Goal: Find specific page/section: Find specific page/section

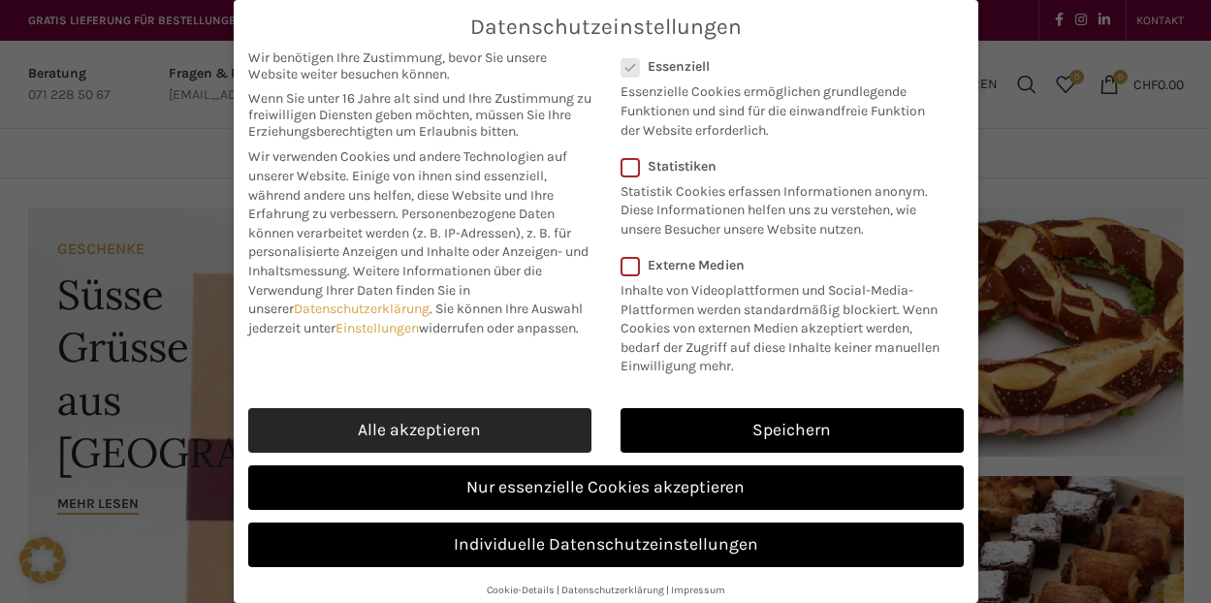
click at [436, 443] on link "Alle akzeptieren" at bounding box center [419, 430] width 343 height 45
checkbox input "true"
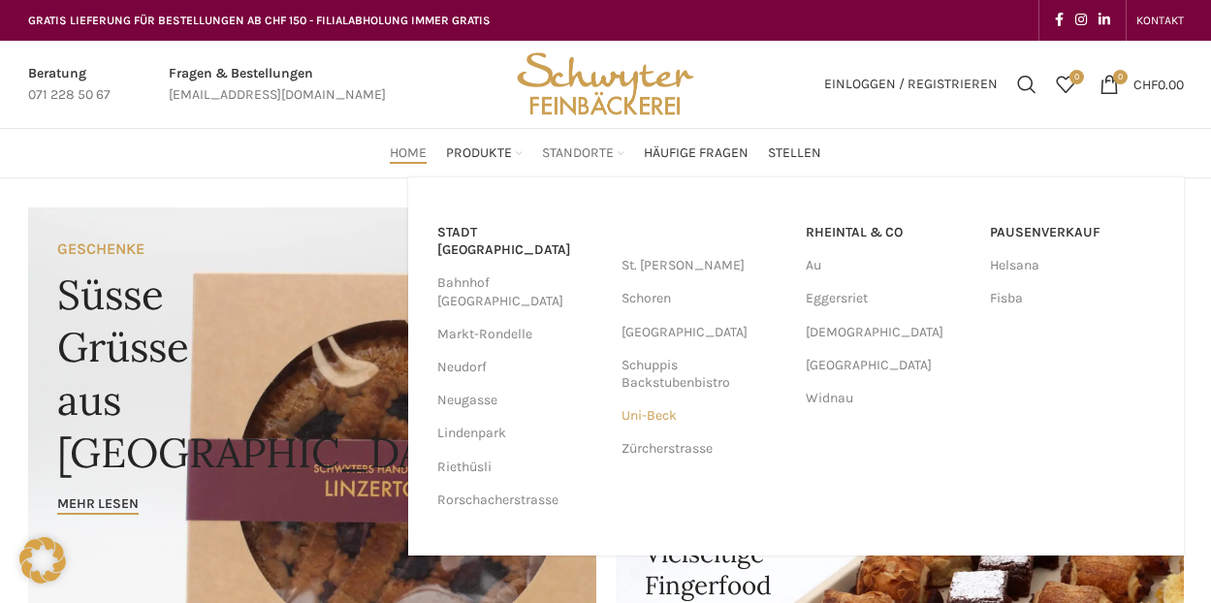
click at [641, 411] on link "Uni-Beck" at bounding box center [704, 416] width 165 height 33
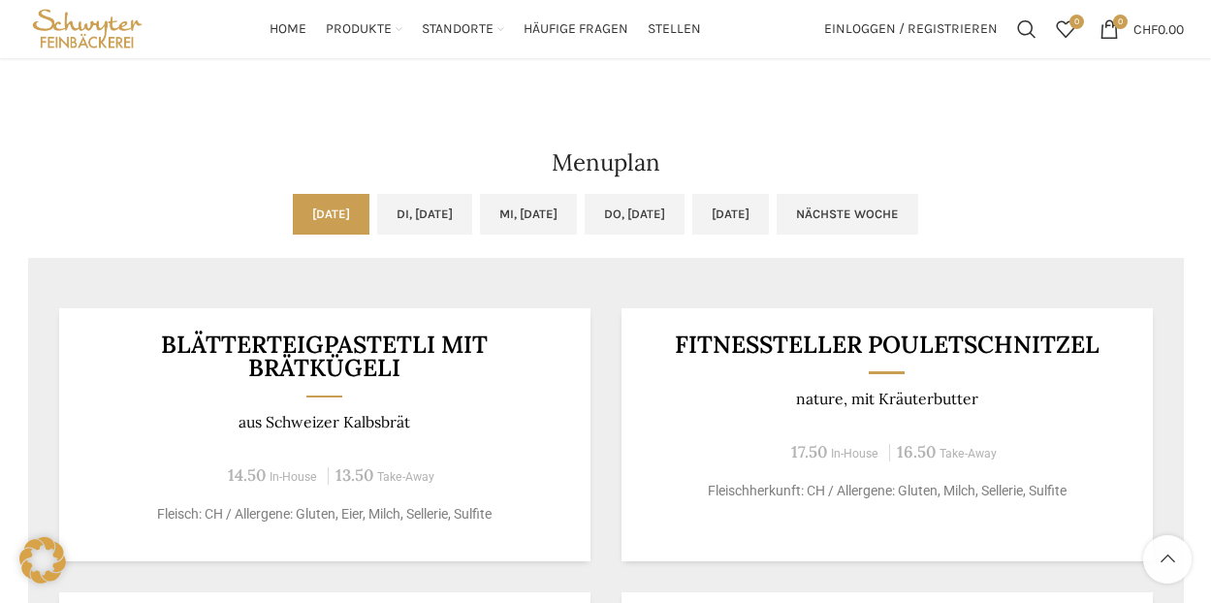
scroll to position [873, 0]
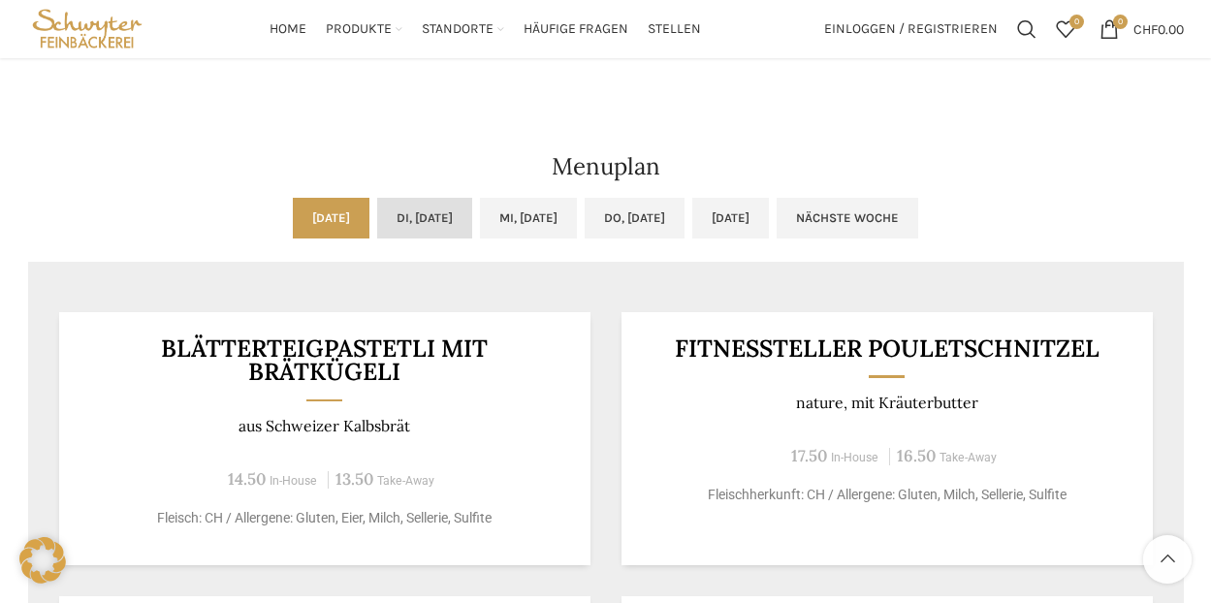
click at [428, 219] on link "Di, [DATE]" at bounding box center [424, 218] width 95 height 41
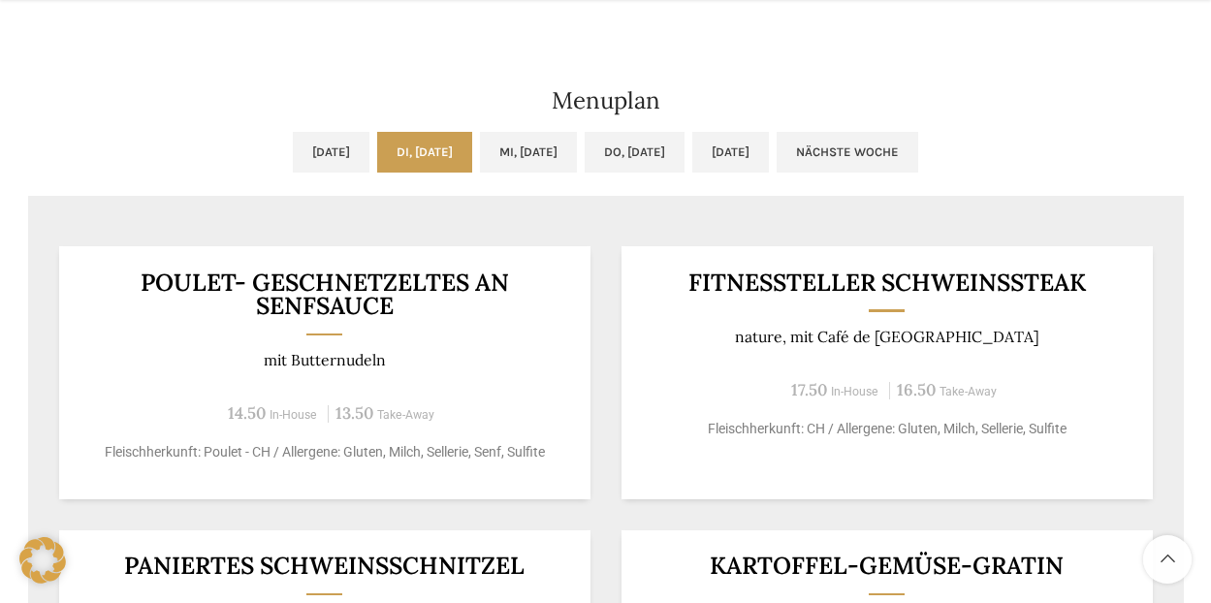
scroll to position [1067, 0]
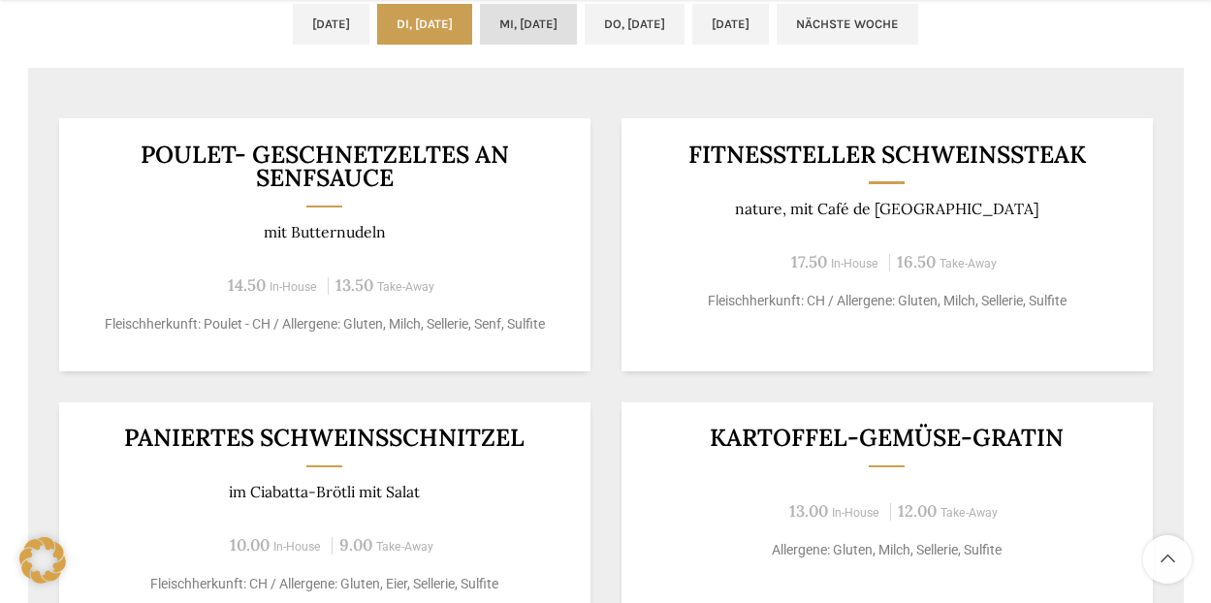
click at [512, 27] on link "Mi, 20.08.2025" at bounding box center [528, 24] width 97 height 41
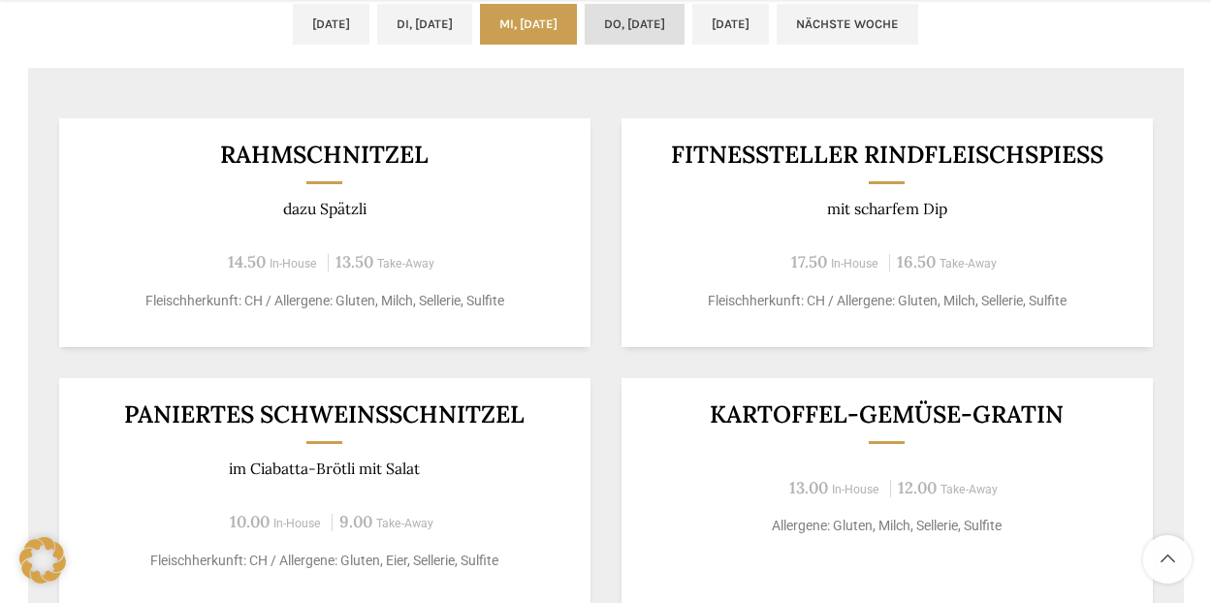
click at [685, 23] on link "Do, 21.08.2025" at bounding box center [635, 24] width 100 height 41
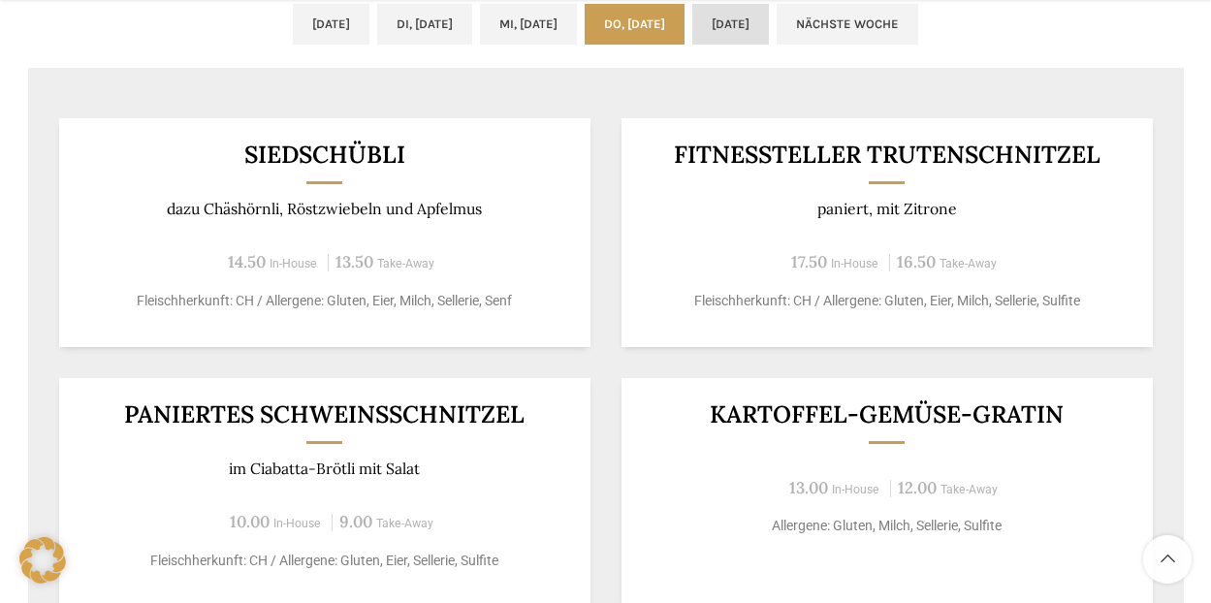
click at [769, 28] on link "Fr, 22.08.2025" at bounding box center [731, 24] width 77 height 41
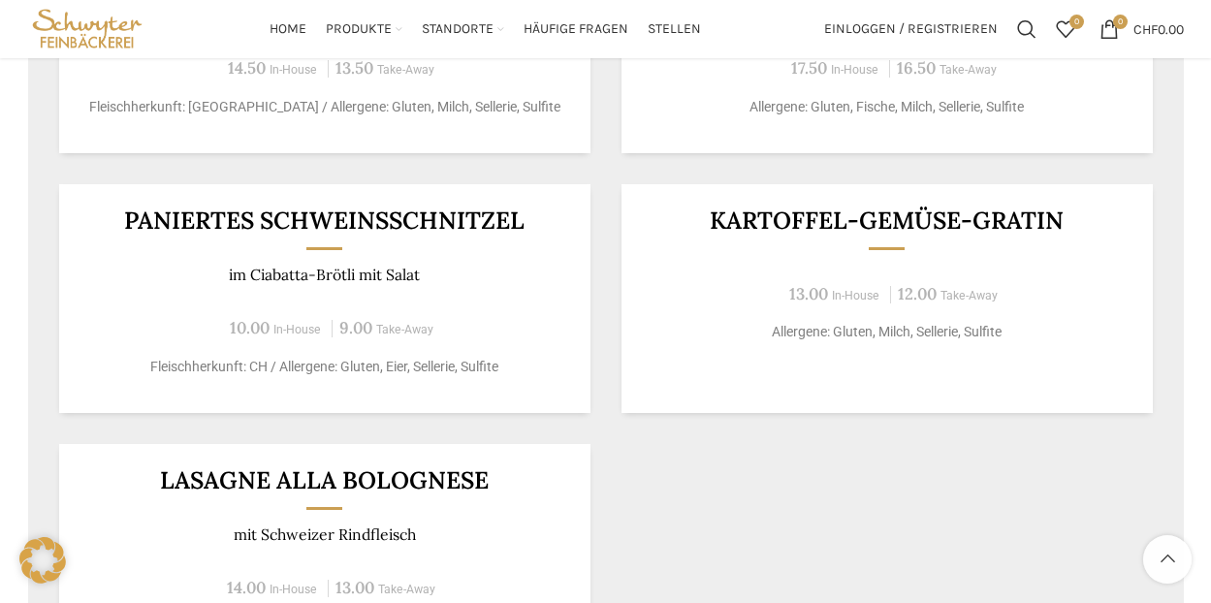
scroll to position [873, 0]
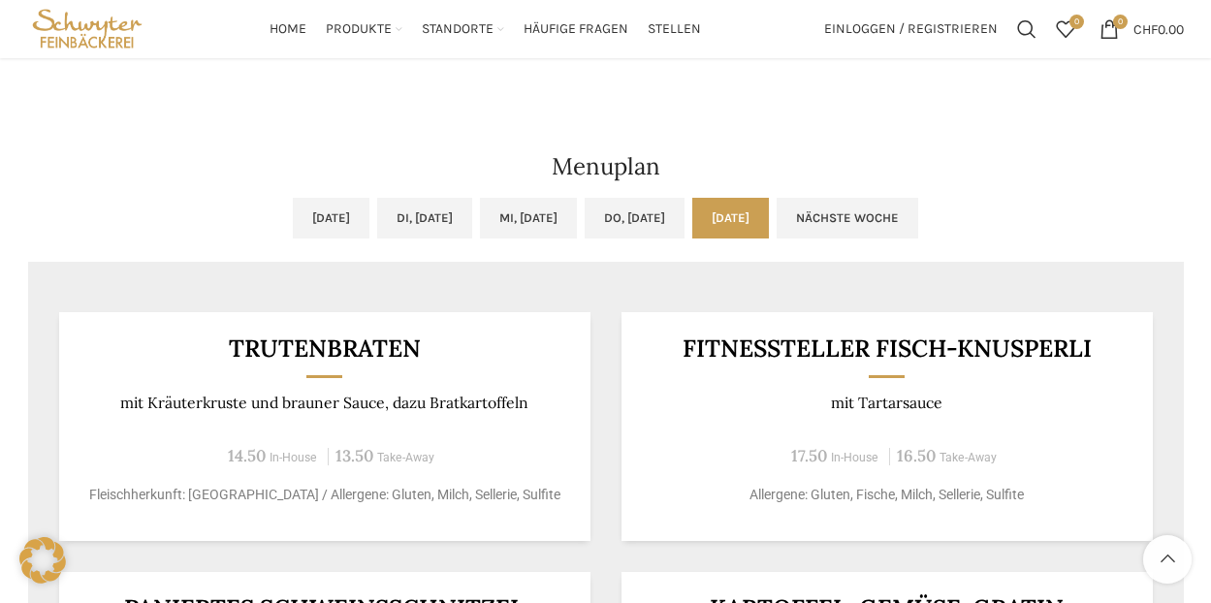
click at [919, 229] on link "Nächste Woche" at bounding box center [848, 218] width 142 height 41
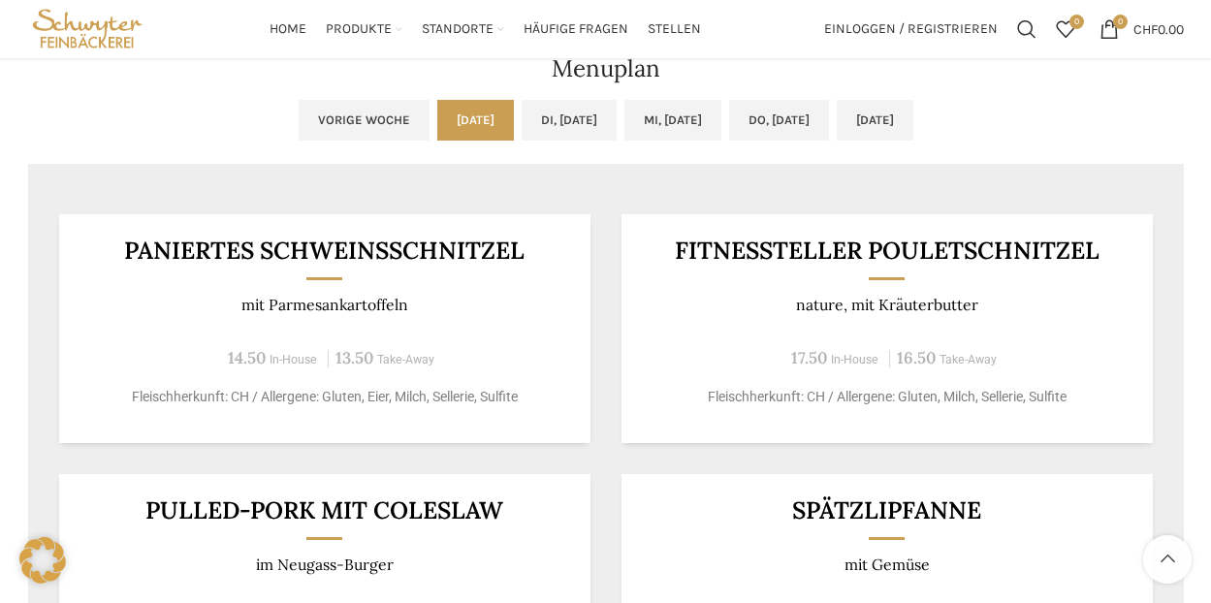
scroll to position [970, 0]
click at [522, 122] on link "Di, 26.08.2025" at bounding box center [569, 121] width 95 height 41
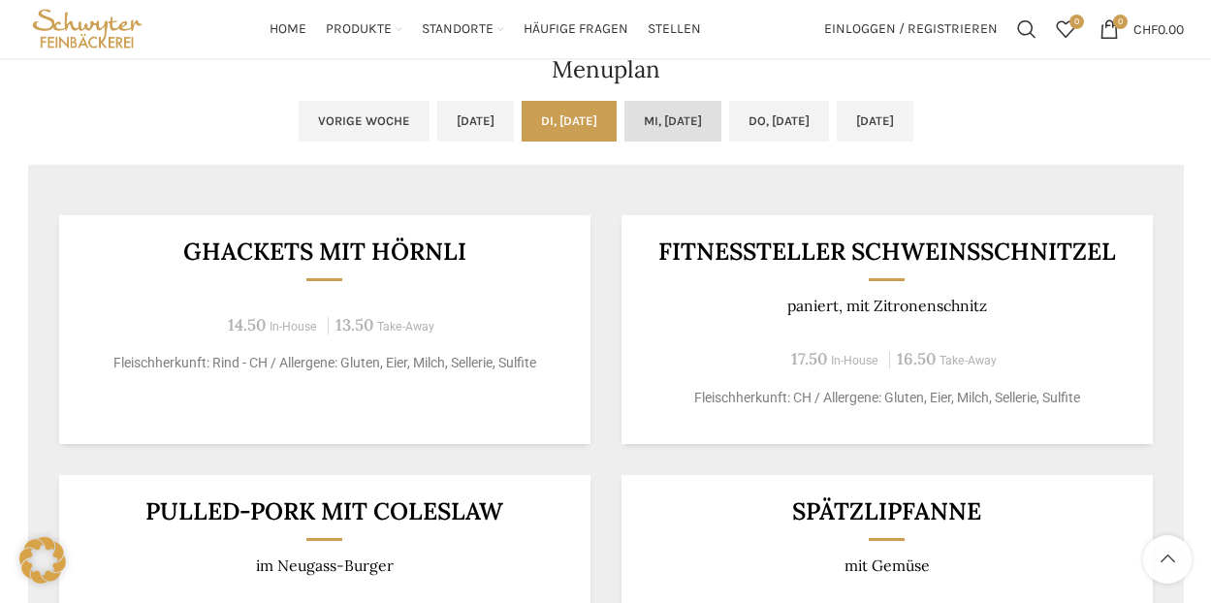
click at [718, 120] on link "Mi, 27.08.2025" at bounding box center [673, 121] width 97 height 41
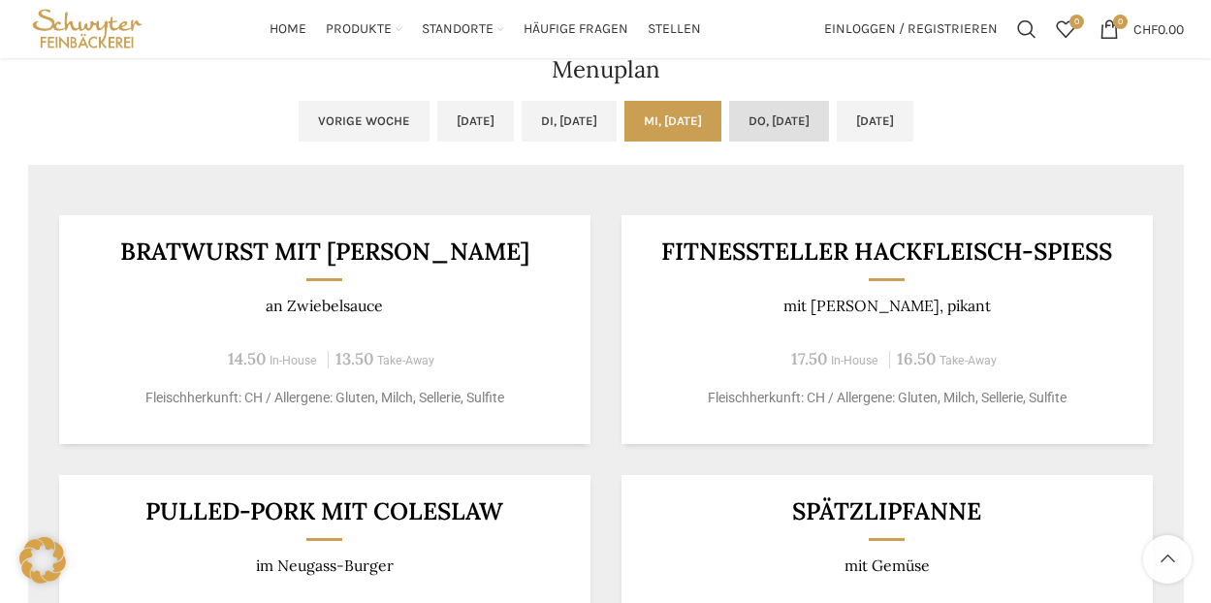
click at [791, 121] on link "Do, 28.08.2025" at bounding box center [779, 121] width 100 height 41
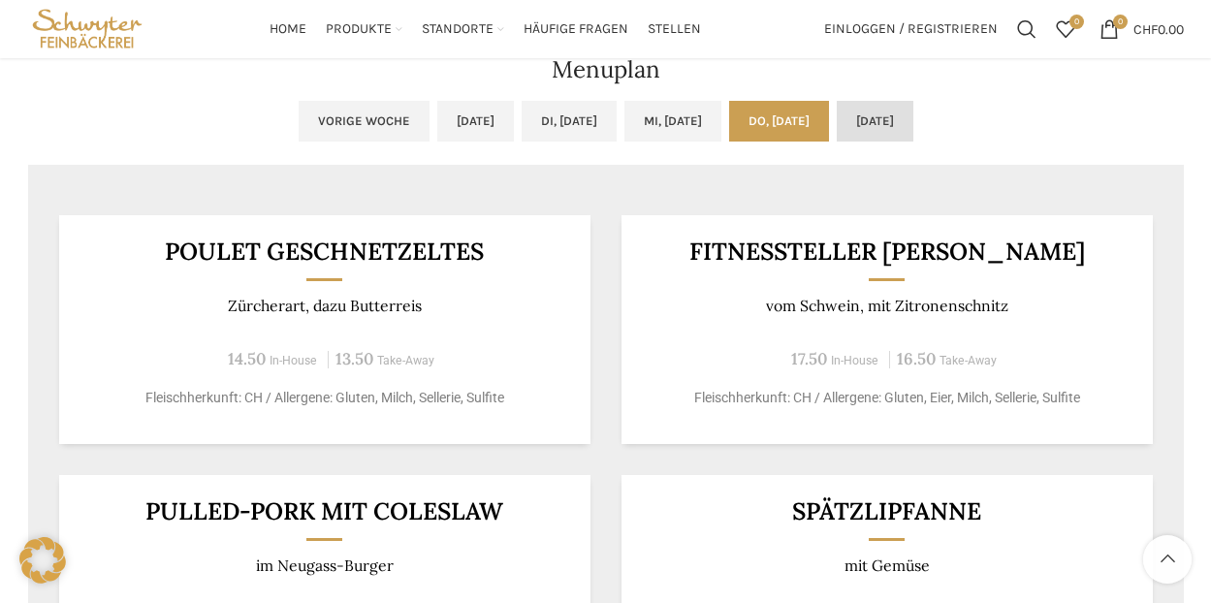
click at [912, 123] on link "Fr, 29.08.2025" at bounding box center [875, 121] width 77 height 41
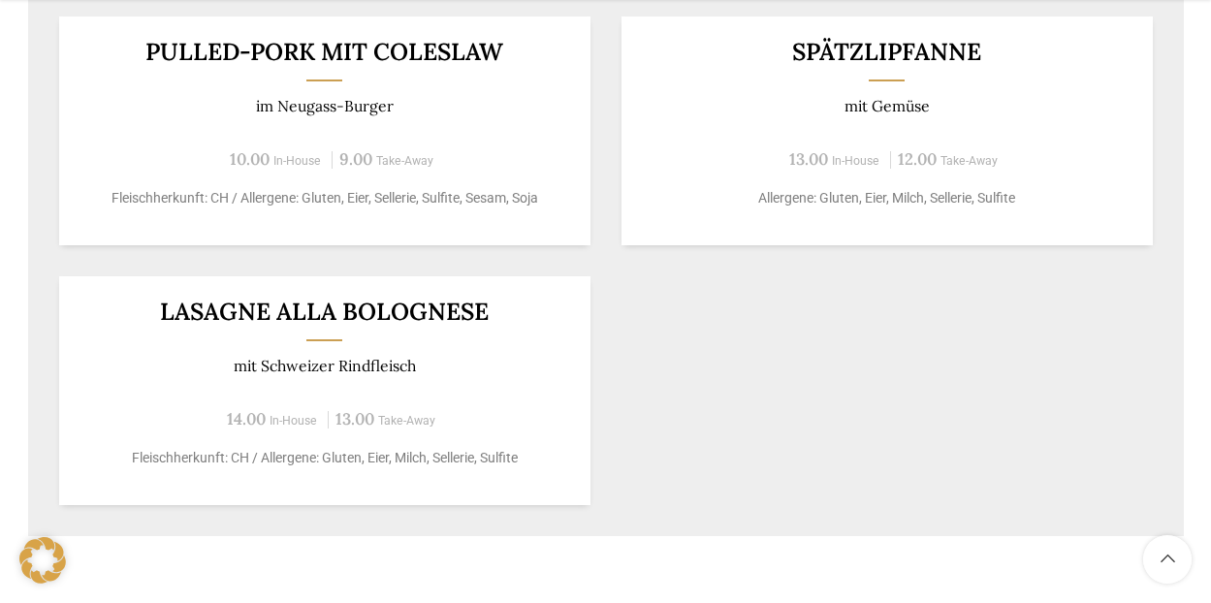
scroll to position [1455, 0]
